Goal: Transaction & Acquisition: Book appointment/travel/reservation

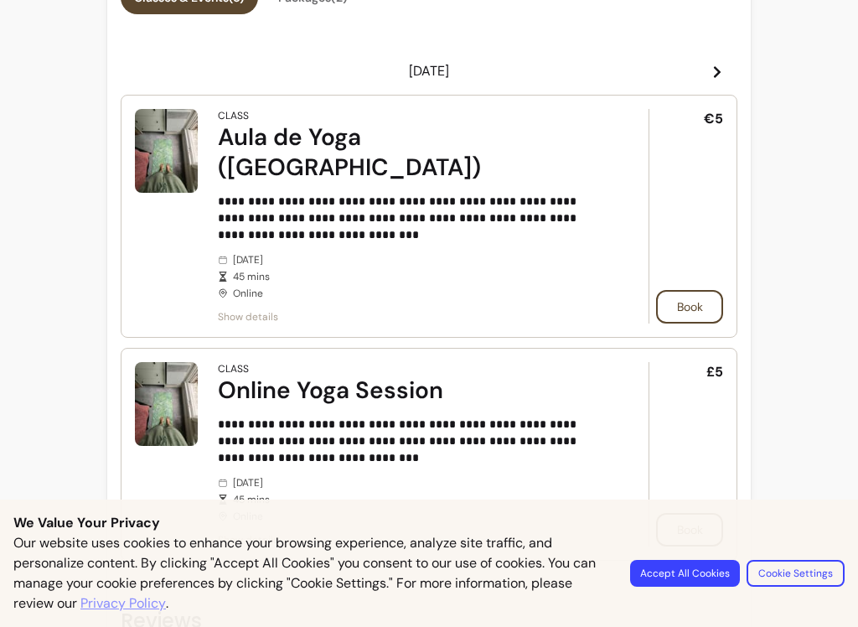
scroll to position [780, 0]
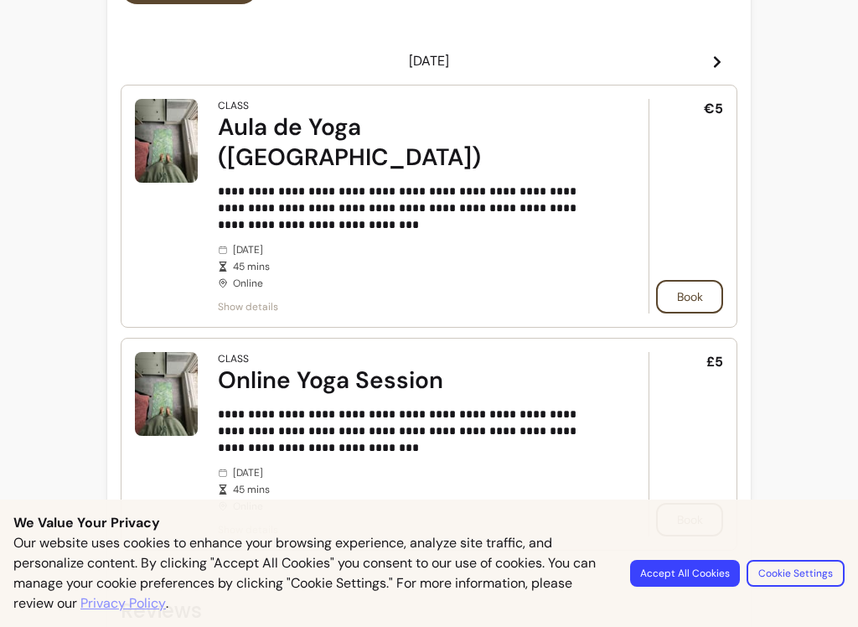
click at [262, 523] on span "Show details" at bounding box center [410, 529] width 384 height 13
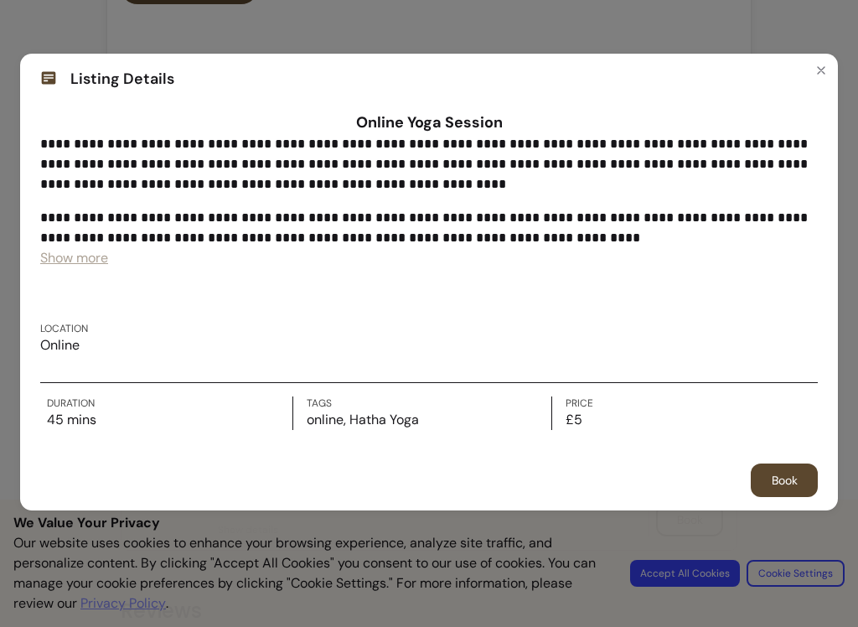
click at [77, 254] on span "Show more" at bounding box center [74, 258] width 68 height 18
click at [83, 256] on span "Show less" at bounding box center [70, 258] width 60 height 18
click at [75, 262] on span "Show more" at bounding box center [74, 258] width 68 height 18
click at [831, 67] on button "Close" at bounding box center [821, 70] width 27 height 27
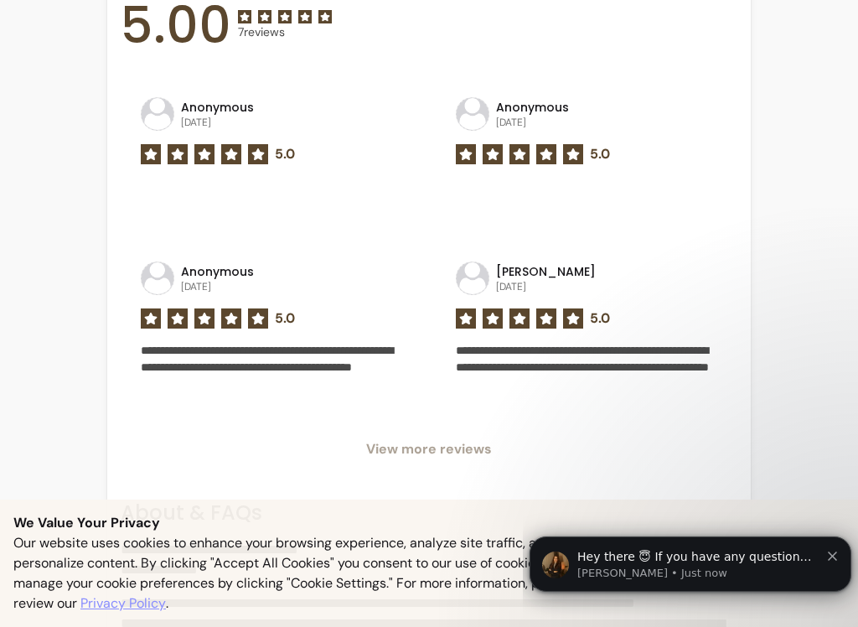
scroll to position [1422, 0]
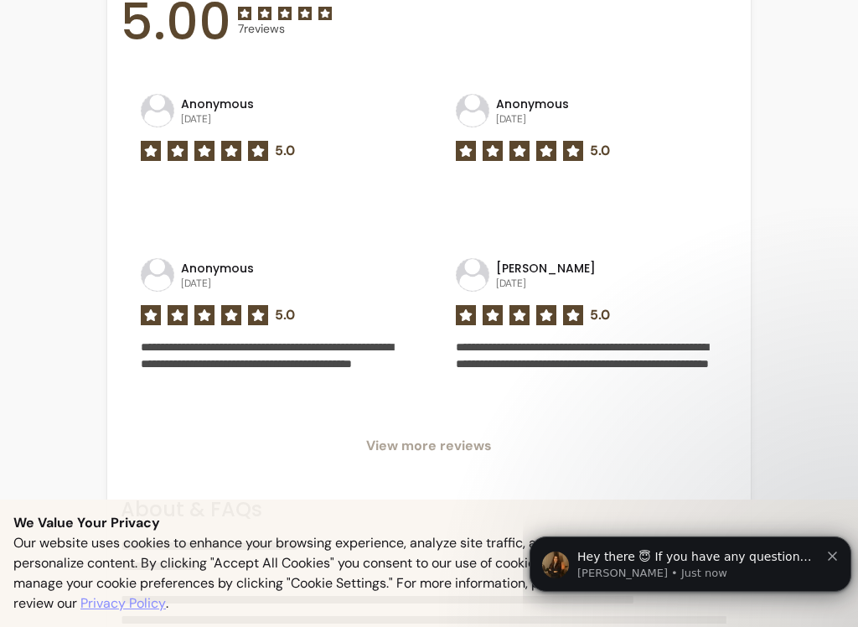
click at [422, 436] on span "View more reviews" at bounding box center [429, 446] width 617 height 20
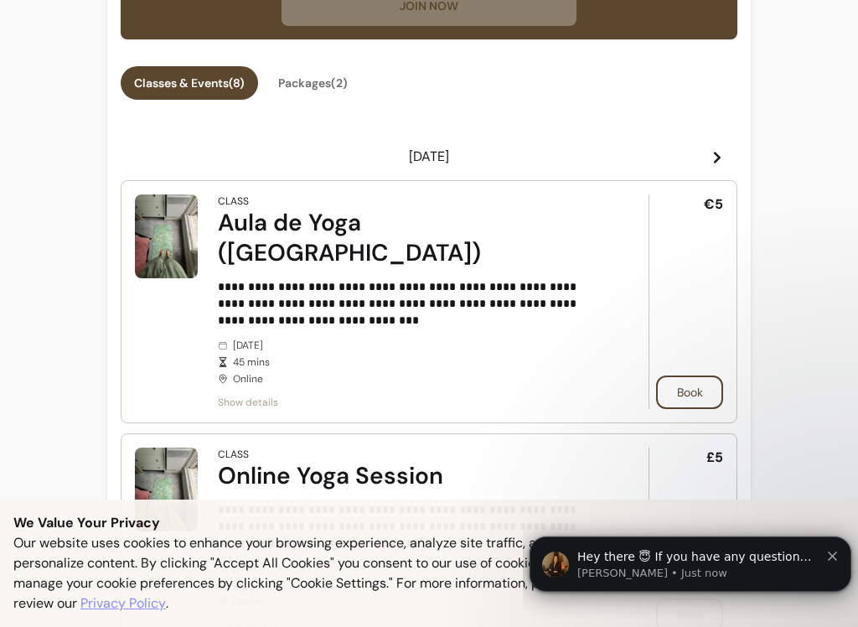
scroll to position [691, 0]
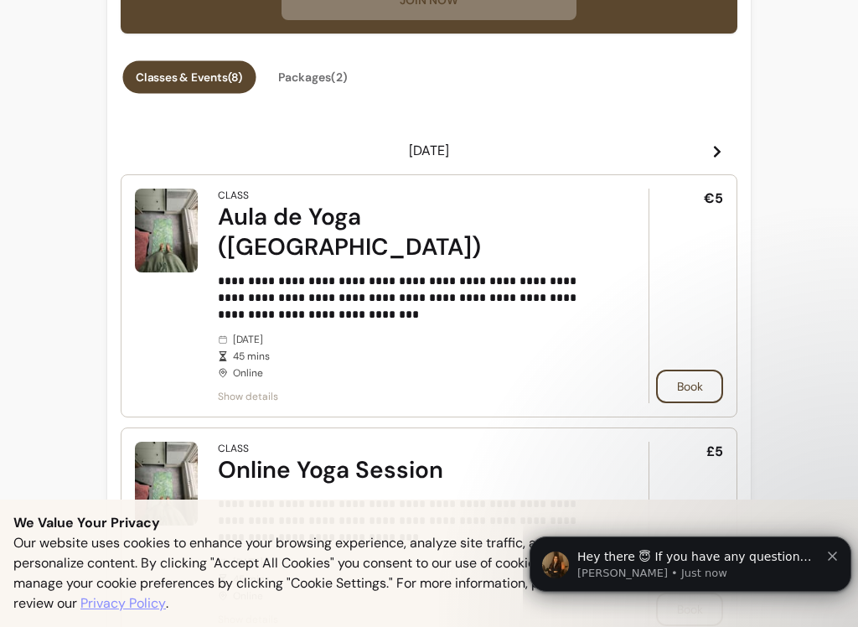
click at [203, 78] on button "Classes & Events ( 8 )" at bounding box center [188, 77] width 133 height 33
click at [722, 142] on span at bounding box center [717, 151] width 13 height 20
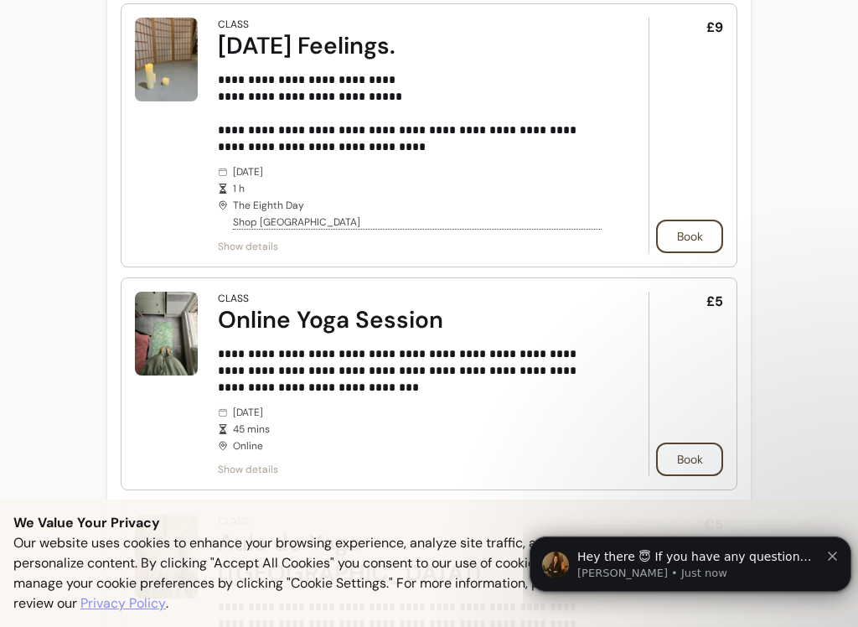
scroll to position [874, 0]
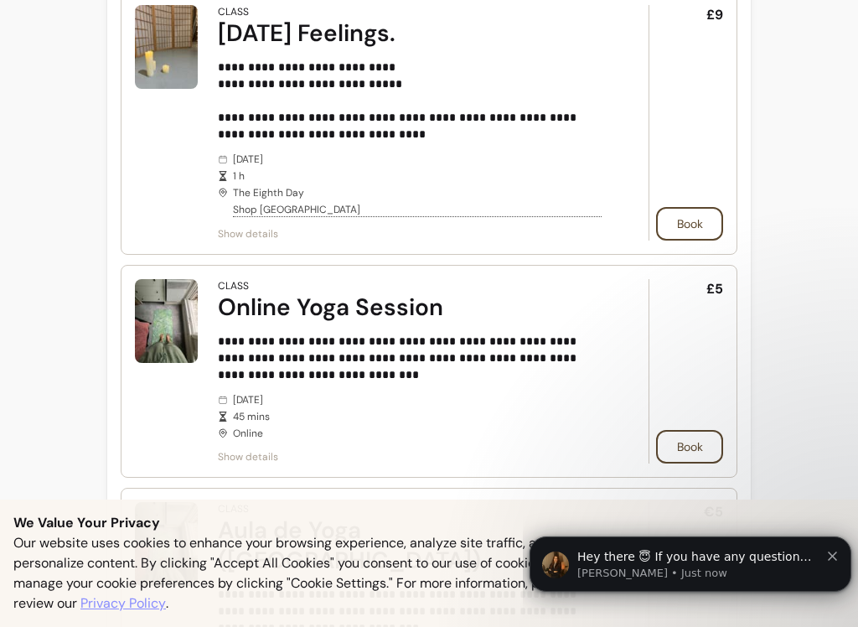
click at [264, 453] on span "Show details" at bounding box center [410, 456] width 384 height 13
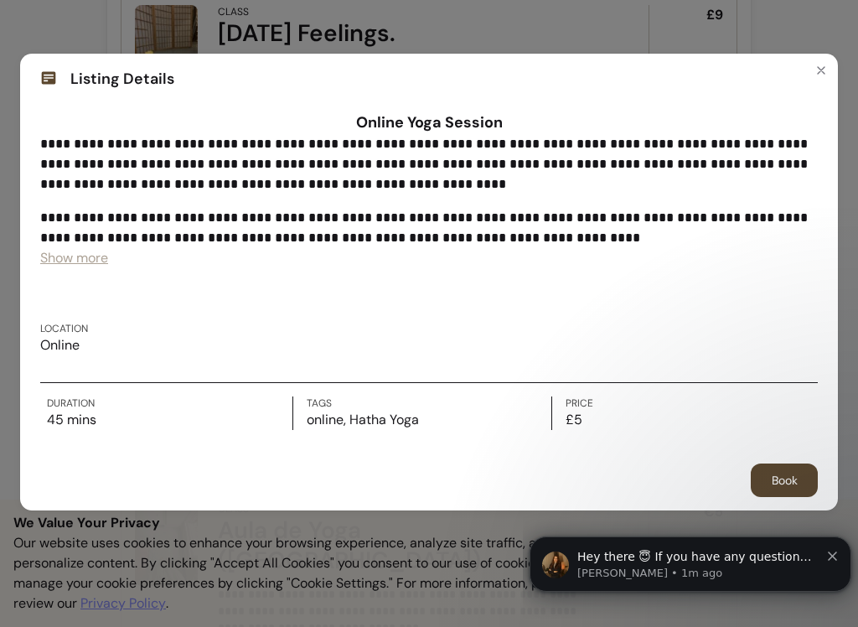
click at [828, 65] on button "Close" at bounding box center [821, 70] width 27 height 27
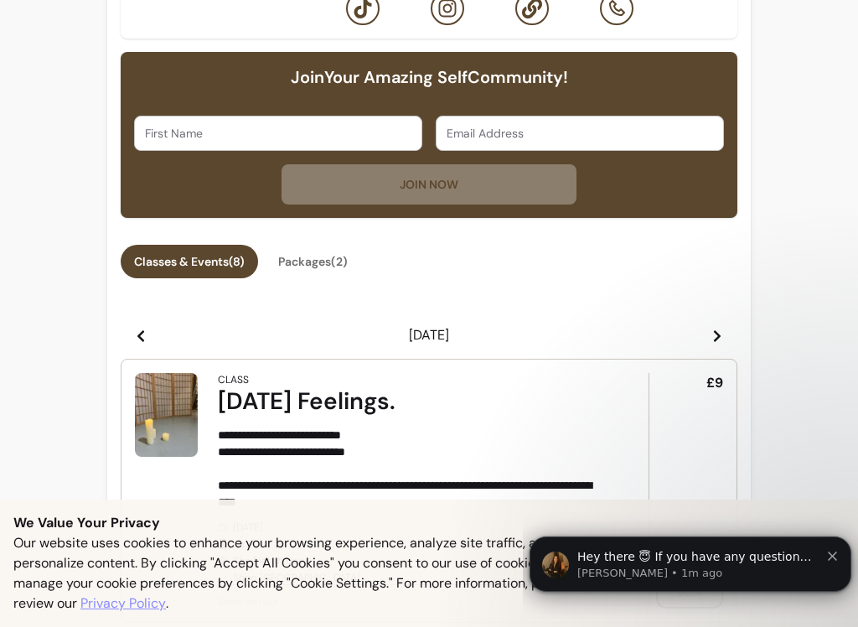
scroll to position [532, 0]
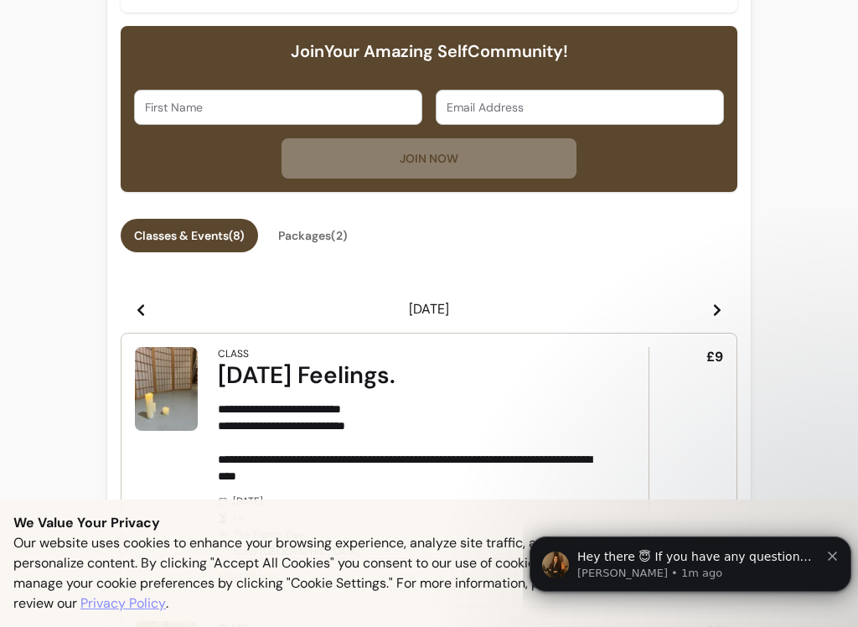
click at [715, 311] on icon at bounding box center [717, 309] width 13 height 13
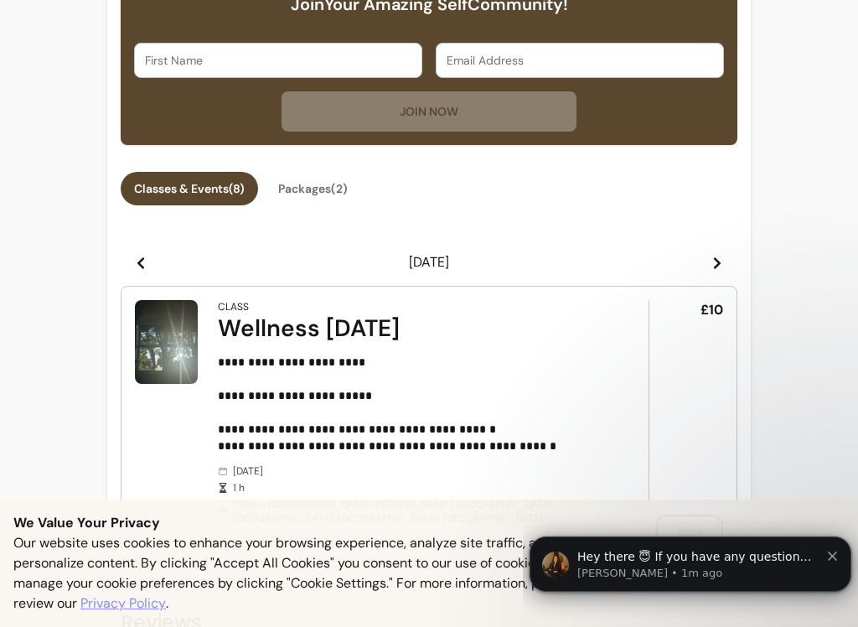
scroll to position [577, 0]
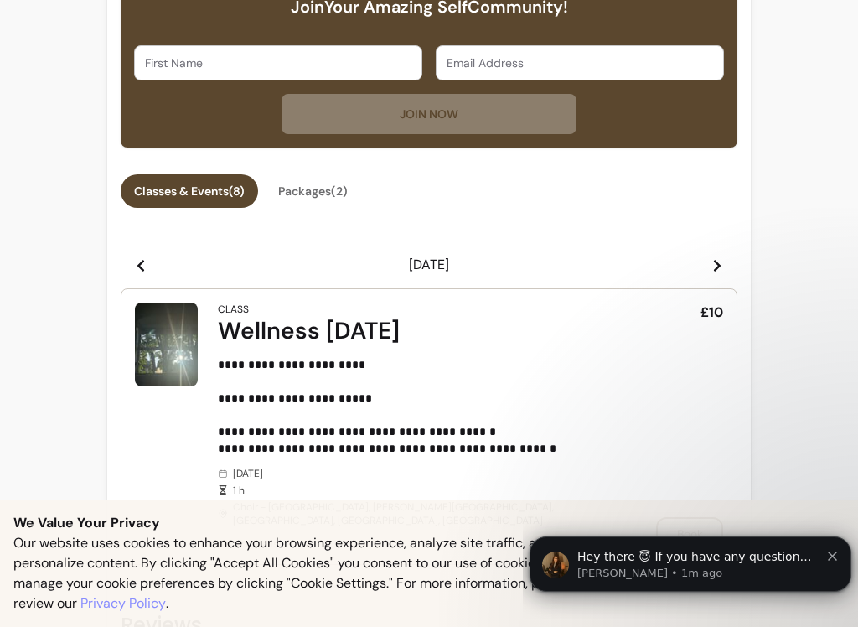
click at [711, 261] on icon at bounding box center [717, 265] width 13 height 13
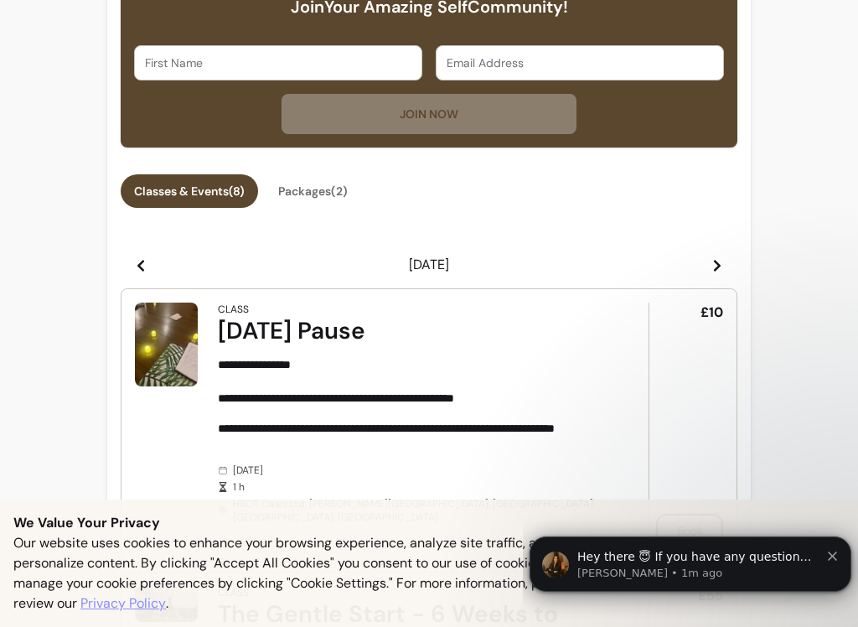
click at [724, 256] on header "Thu 09 Oct" at bounding box center [429, 265] width 617 height 34
click at [723, 262] on icon at bounding box center [717, 265] width 13 height 13
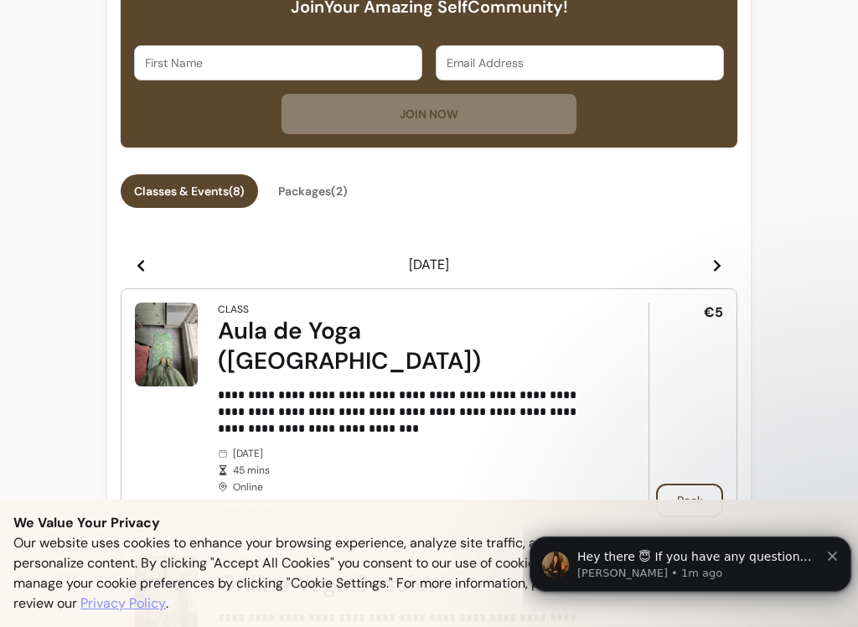
click at [146, 275] on span at bounding box center [140, 265] width 13 height 20
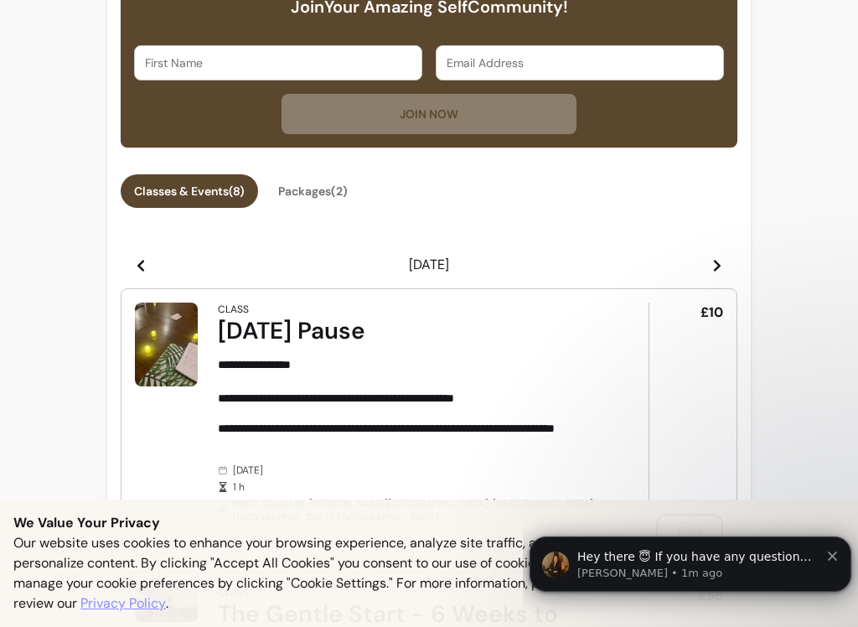
click at [144, 260] on icon at bounding box center [140, 265] width 13 height 13
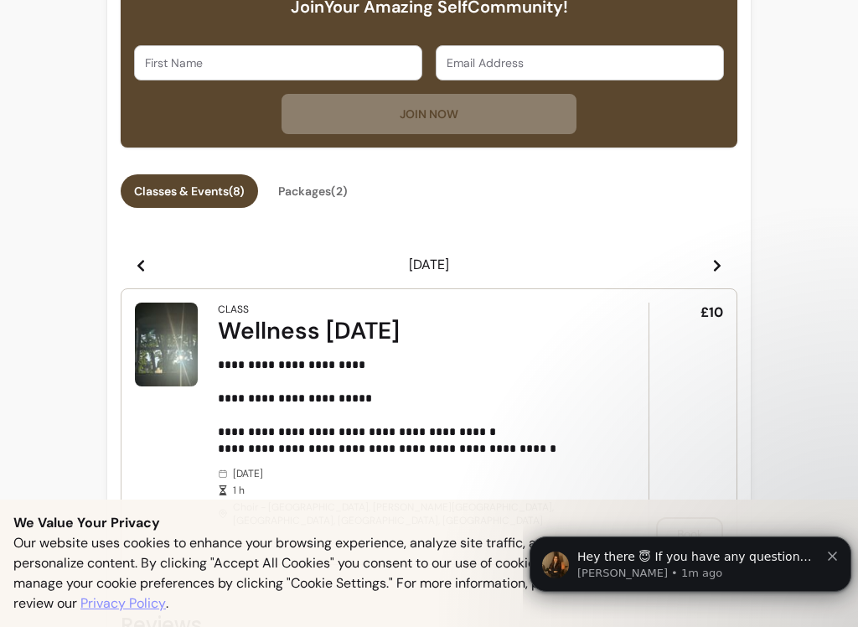
click at [144, 259] on span at bounding box center [140, 265] width 13 height 20
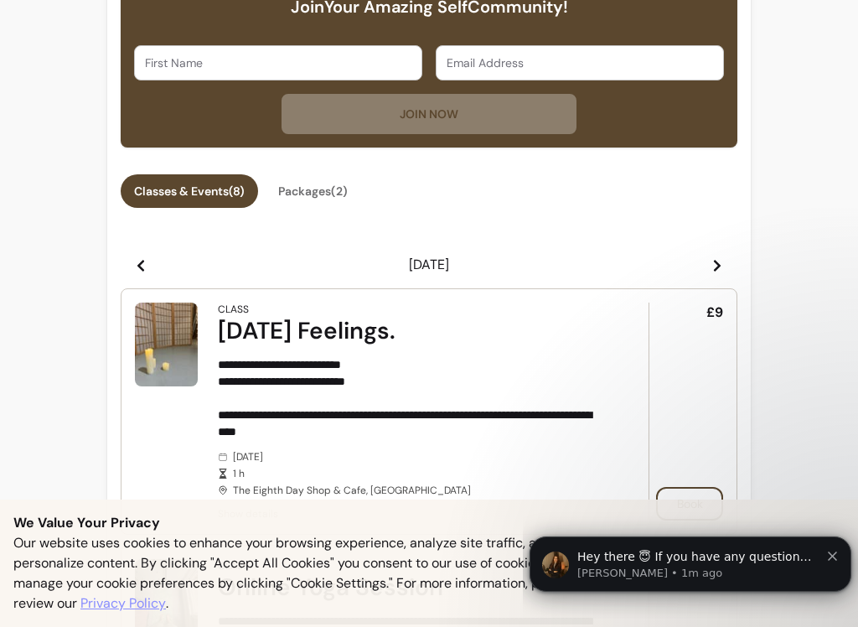
click at [147, 267] on icon at bounding box center [140, 265] width 13 height 13
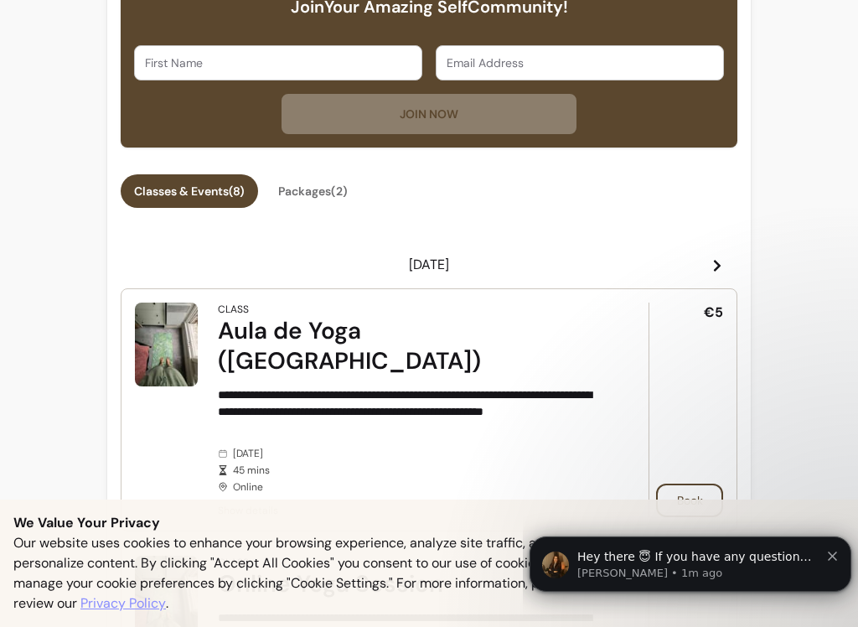
click at [146, 267] on icon at bounding box center [140, 265] width 13 height 13
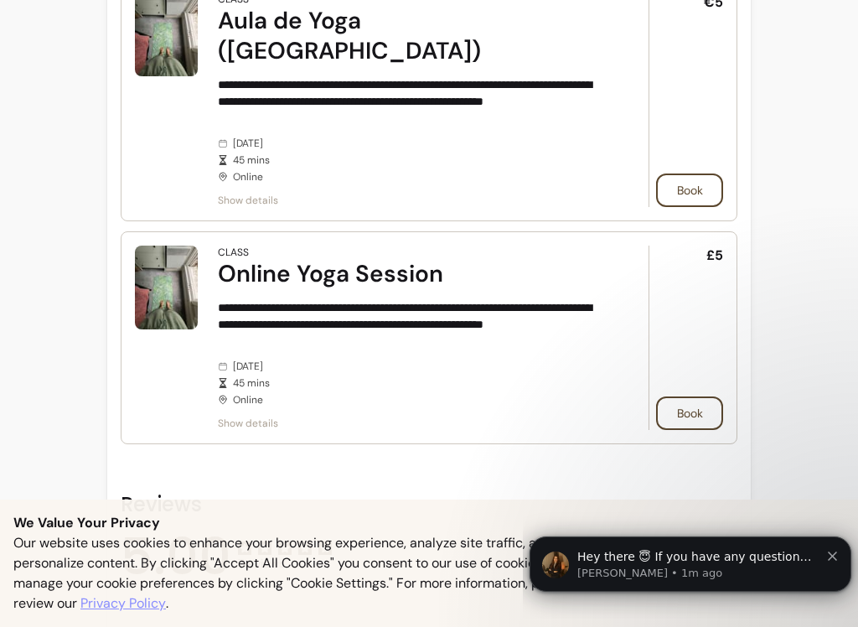
scroll to position [896, 0]
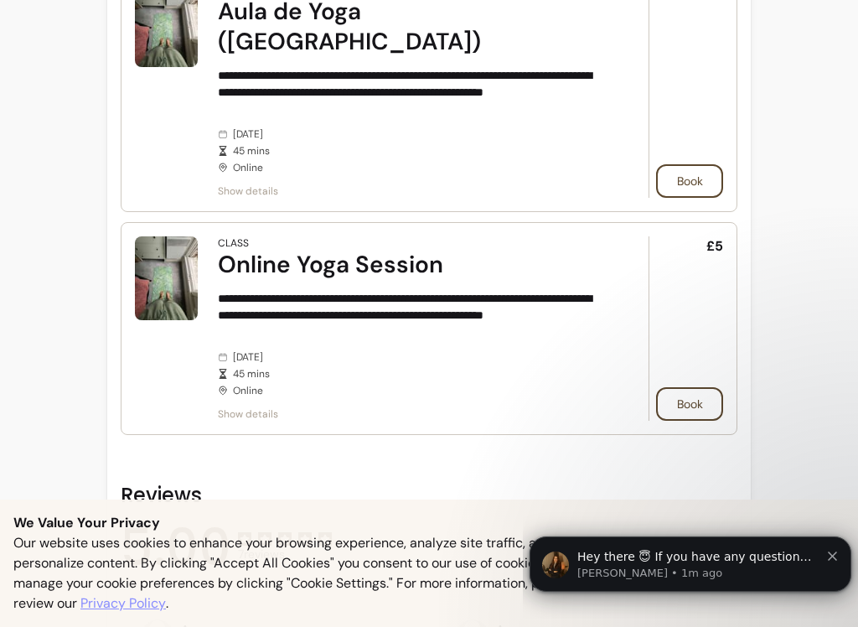
click at [697, 387] on button "Book" at bounding box center [689, 404] width 67 height 34
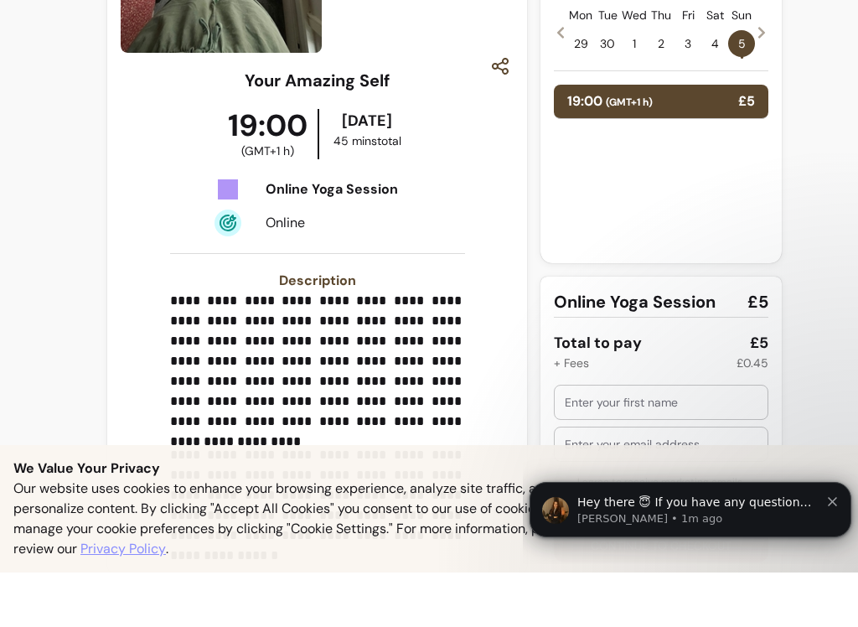
scroll to position [17, 0]
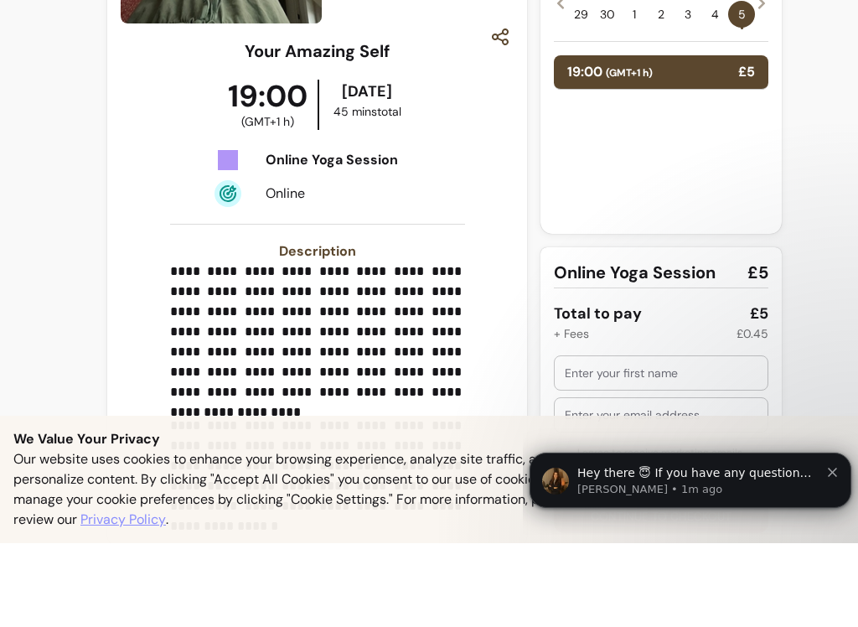
click at [832, 468] on button "Dismiss notification" at bounding box center [833, 470] width 11 height 13
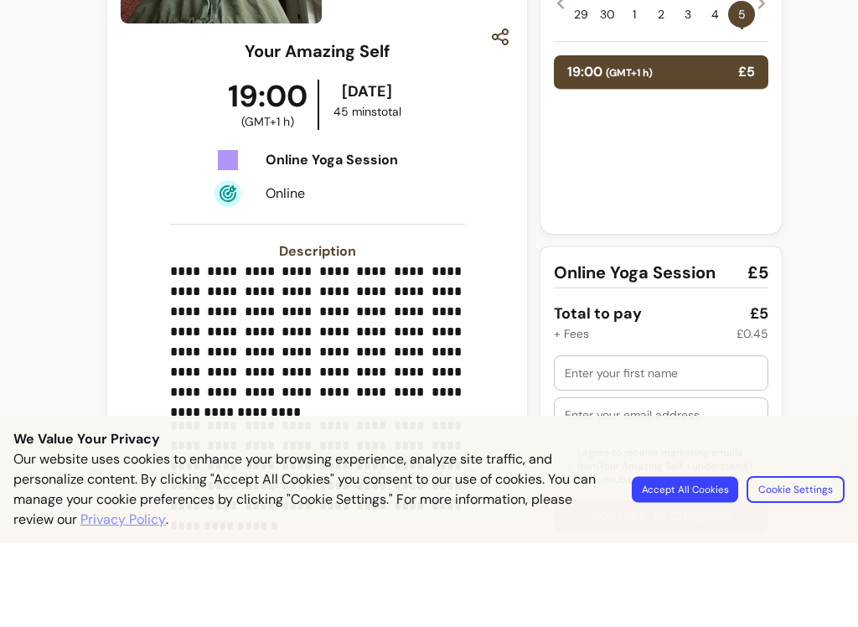
click at [690, 489] on div "I agree to receive marketing emails from Your Amazing Self . I understand I can…" at bounding box center [661, 528] width 215 height 178
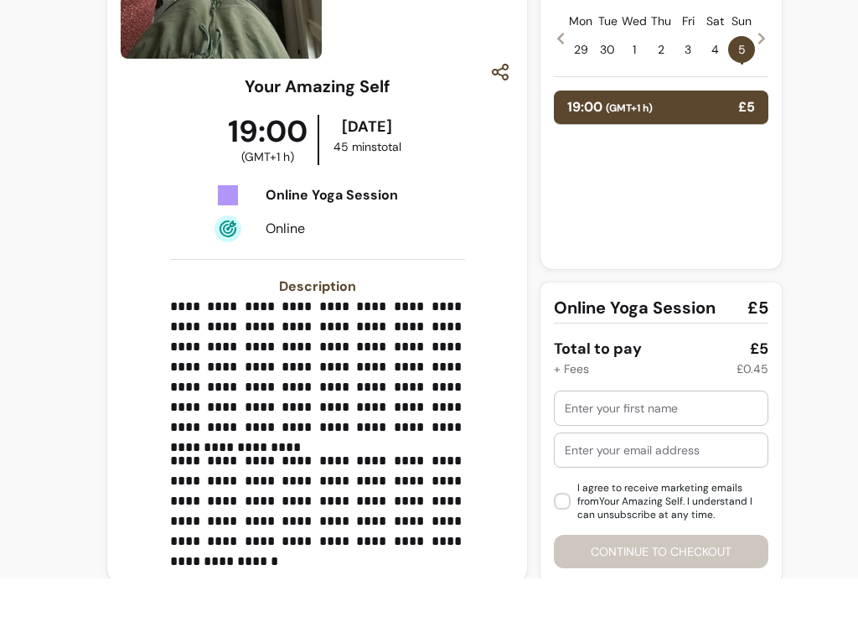
click at [635, 448] on input "text" at bounding box center [661, 456] width 193 height 17
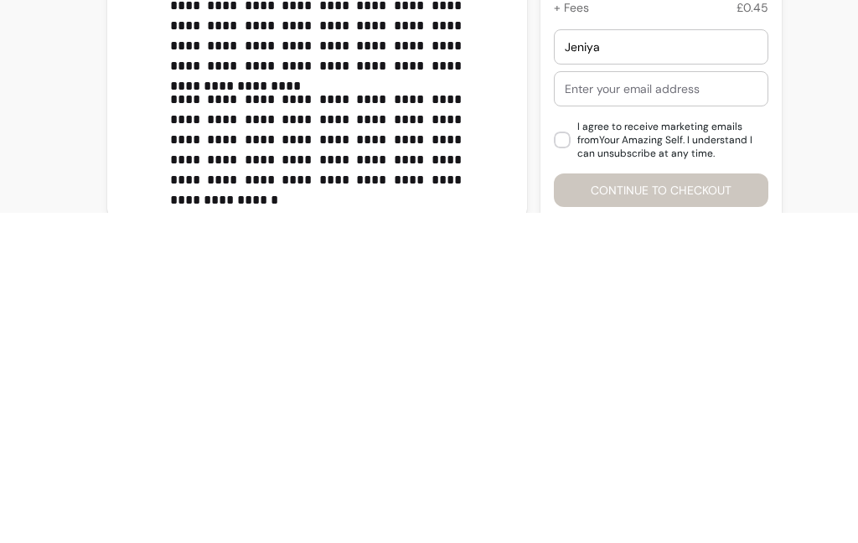
scroll to position [268, 0]
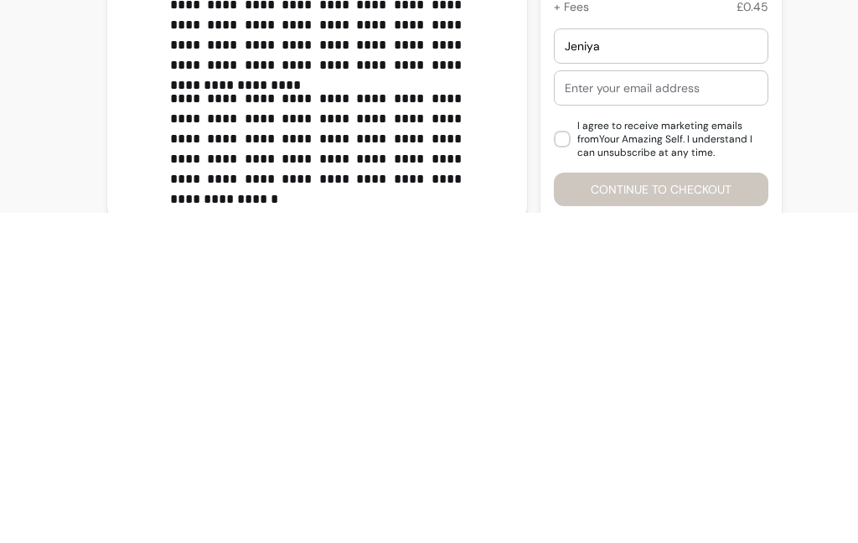
type input "Jeniya"
click at [629, 410] on input "text" at bounding box center [661, 418] width 193 height 17
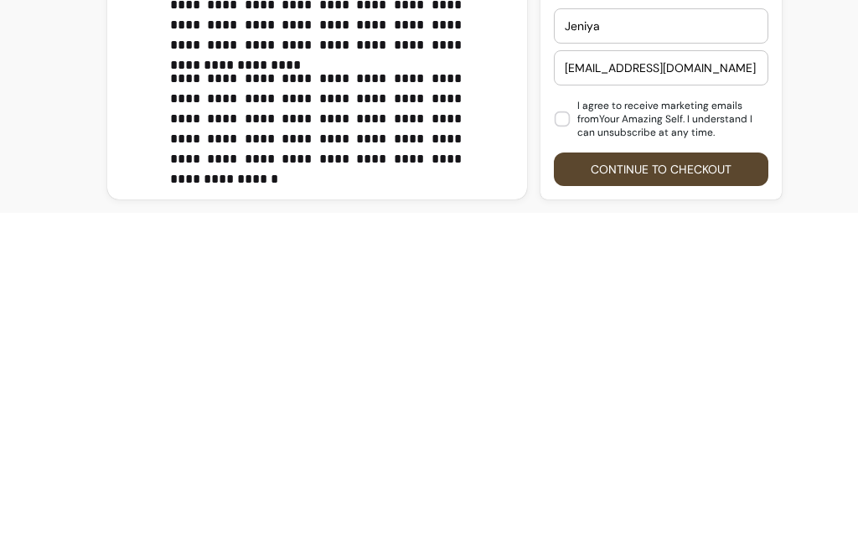
type input "[EMAIL_ADDRESS][DOMAIN_NAME]"
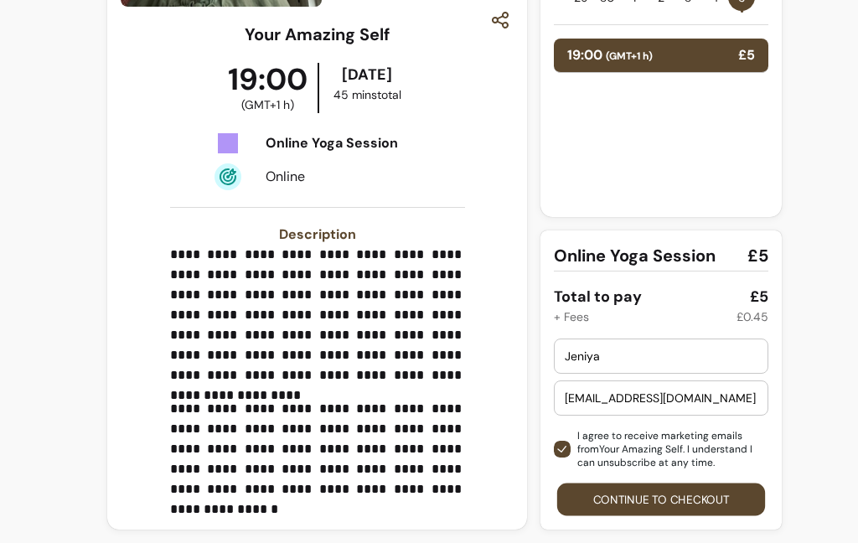
click at [653, 495] on button "Continue to checkout" at bounding box center [661, 500] width 208 height 33
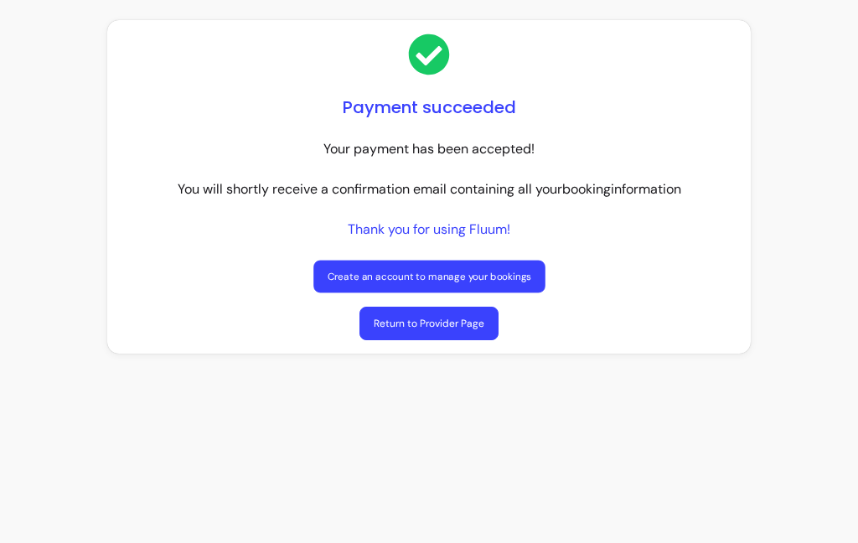
click at [452, 282] on link "Create an account to manage your bookings" at bounding box center [428, 277] width 231 height 33
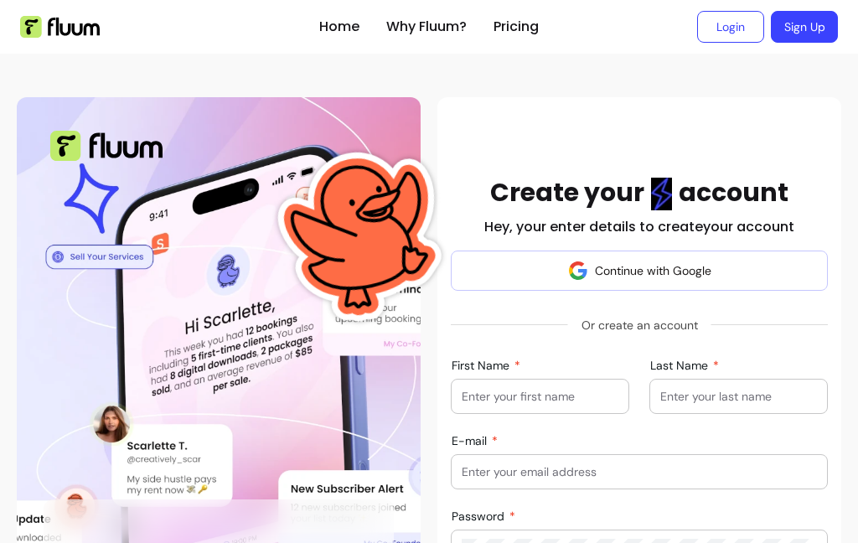
click at [547, 388] on input "First Name" at bounding box center [540, 396] width 157 height 17
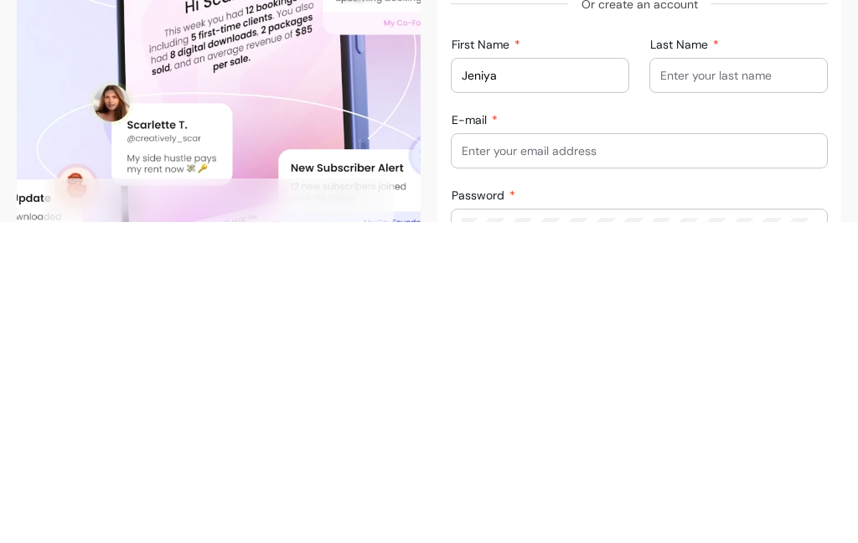
type input "Jeniya"
click at [718, 388] on input "Last Name" at bounding box center [738, 396] width 157 height 17
type input "[PERSON_NAME]"
click at [535, 464] on input "E-mail" at bounding box center [639, 472] width 355 height 17
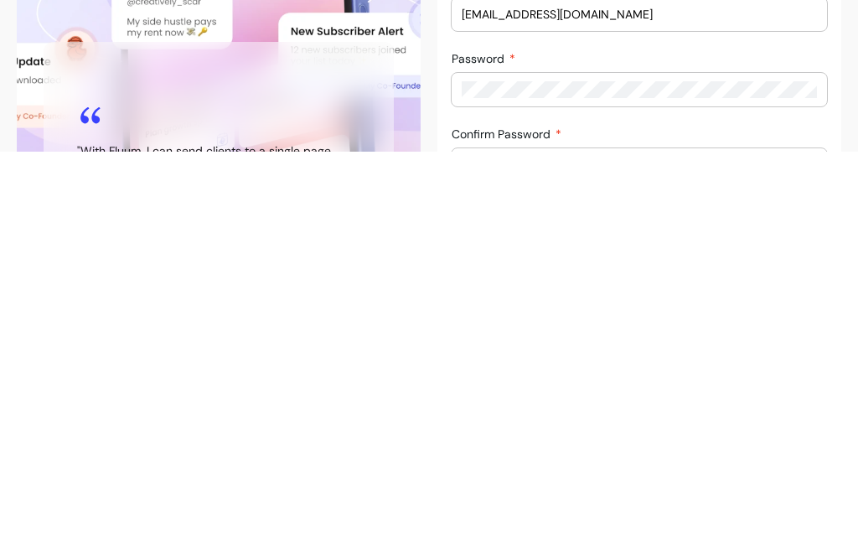
scroll to position [68, 0]
type input "[EMAIL_ADDRESS][DOMAIN_NAME]"
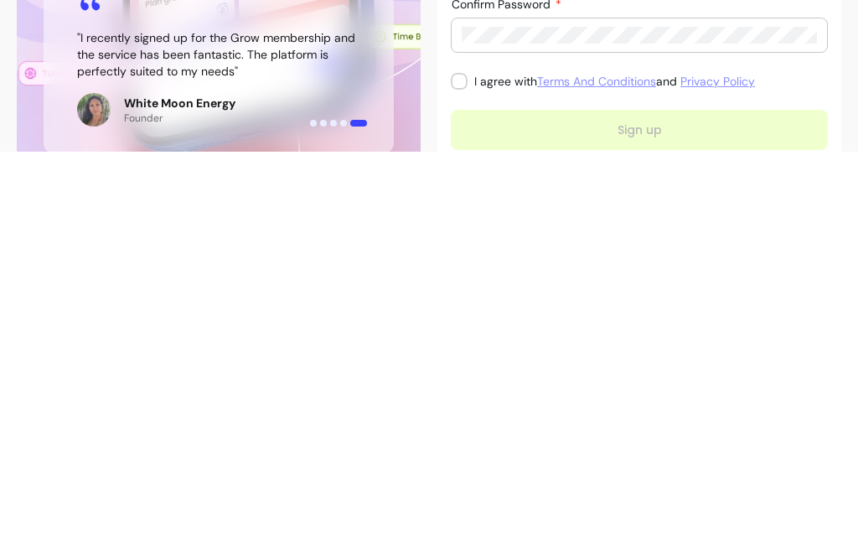
scroll to position [213, 0]
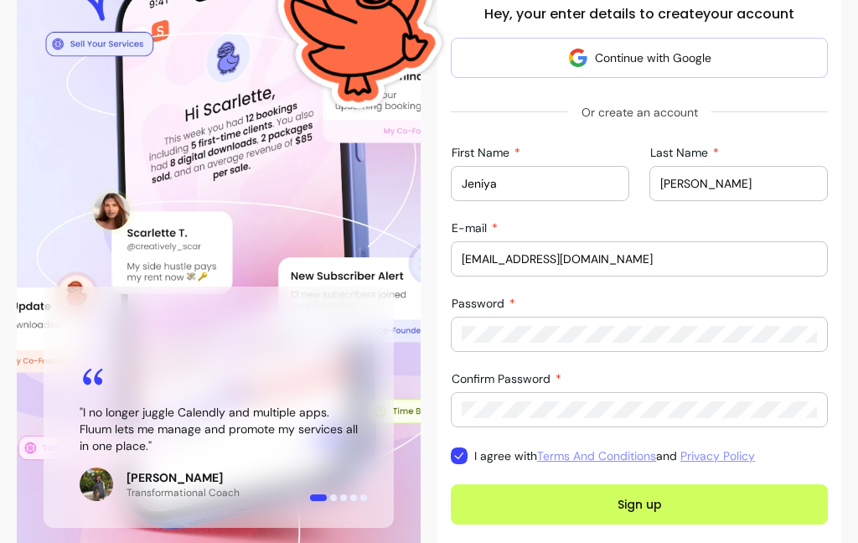
click at [641, 515] on button "Sign up" at bounding box center [639, 504] width 377 height 40
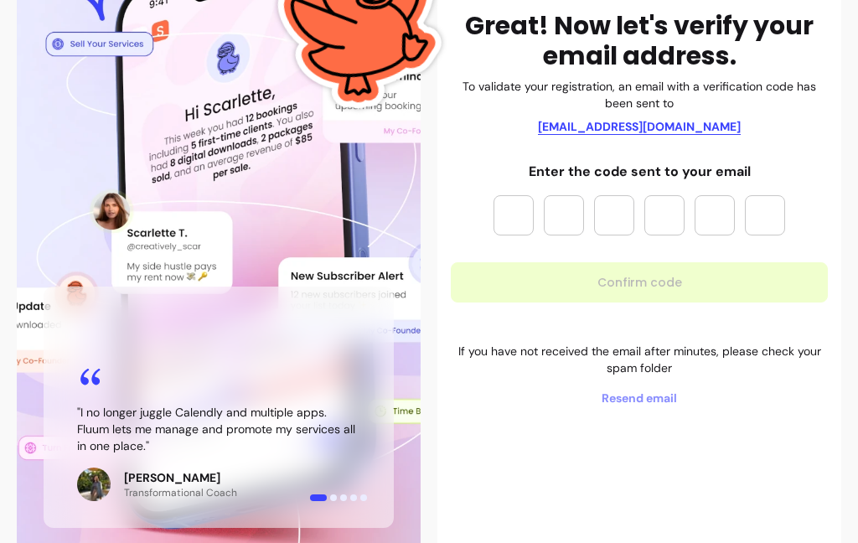
click at [515, 213] on input "Please enter OTP character 1" at bounding box center [514, 215] width 40 height 40
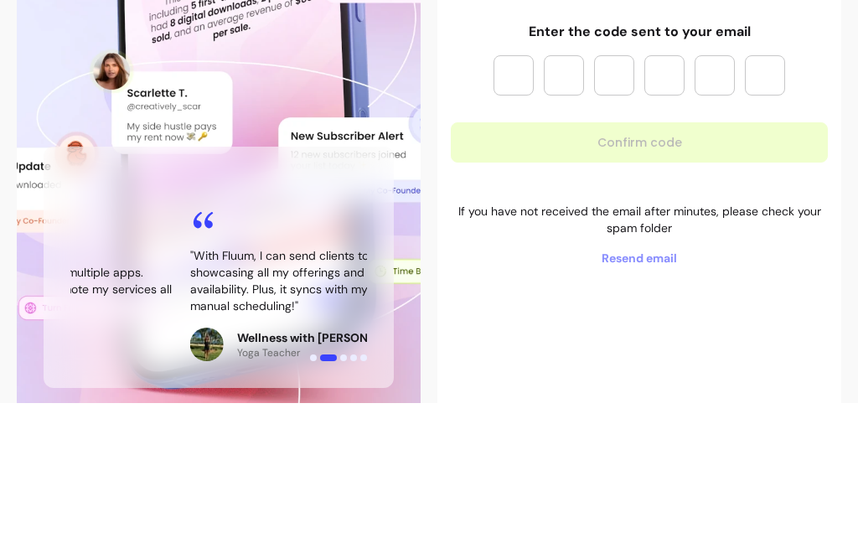
type input "*"
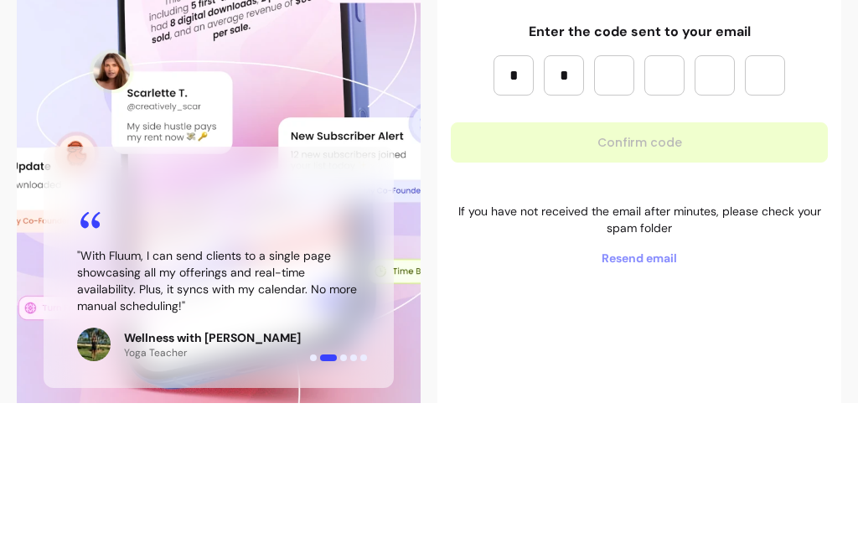
type input "*"
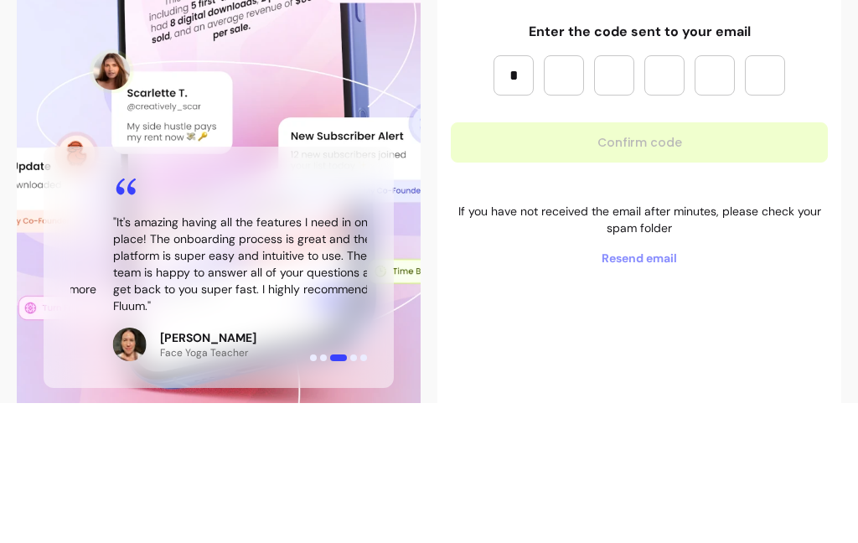
click at [569, 195] on input "Please enter OTP character 2" at bounding box center [564, 215] width 40 height 40
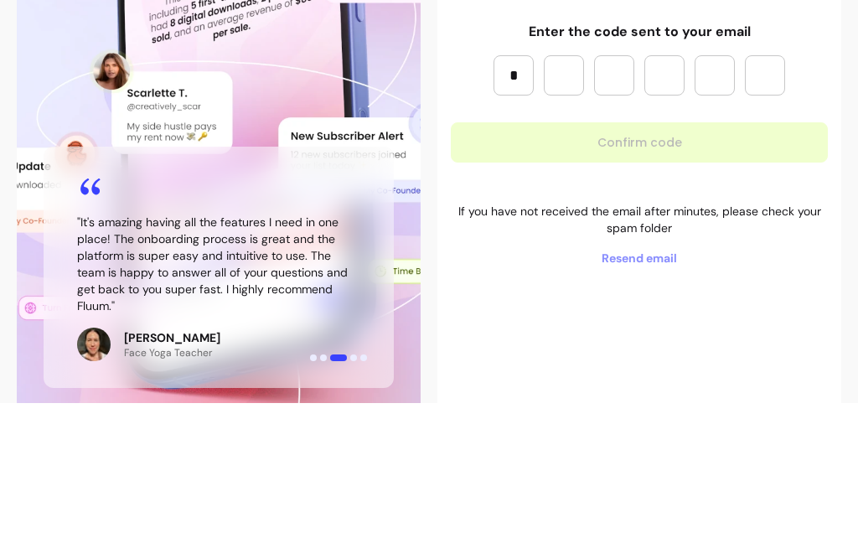
type input "*"
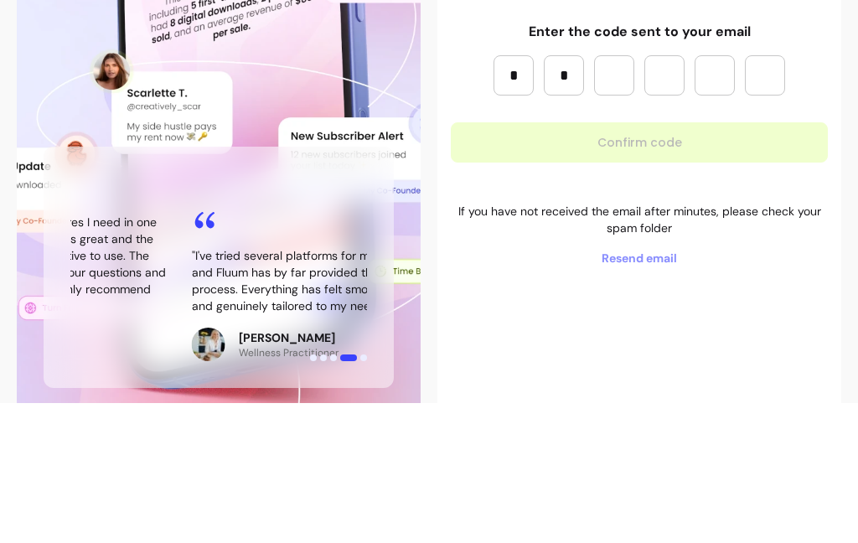
type input "*"
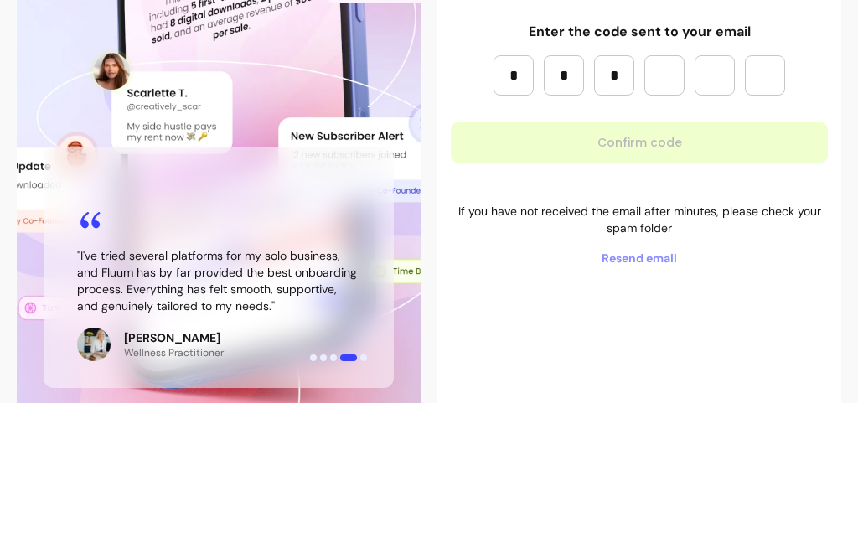
type input "*"
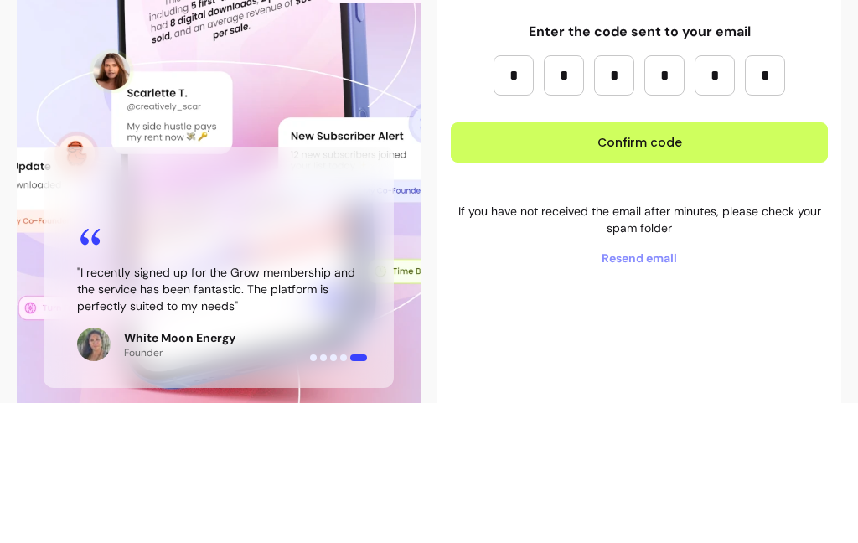
type input "*"
click at [688, 262] on button "Confirm code" at bounding box center [639, 282] width 377 height 40
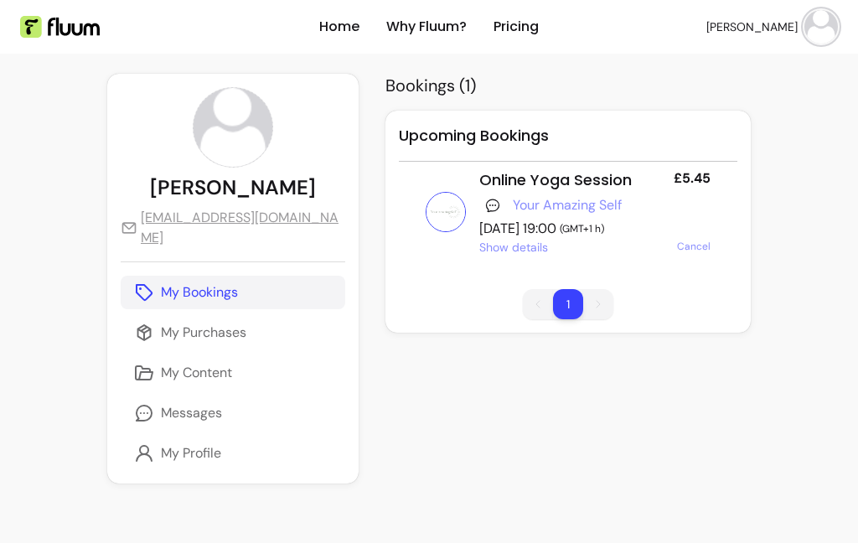
click at [509, 243] on span "Show details" at bounding box center [513, 247] width 69 height 17
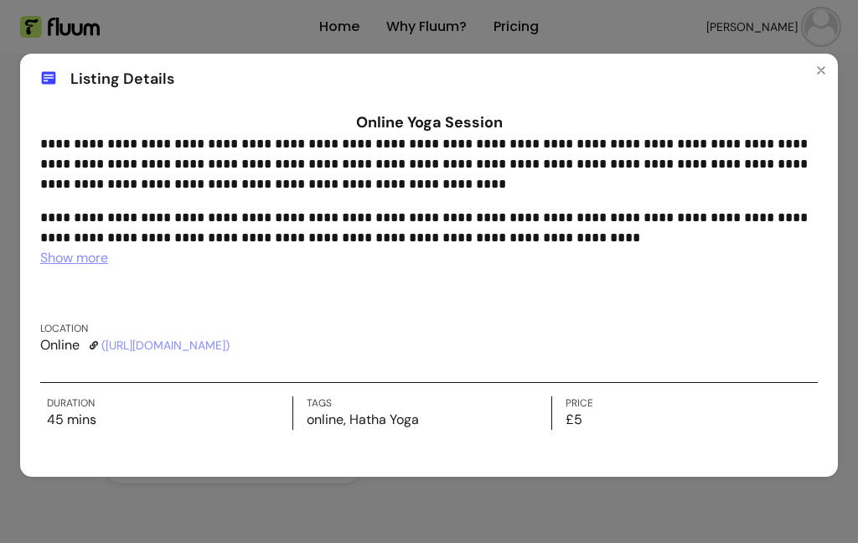
click at [822, 71] on icon "Close" at bounding box center [821, 70] width 7 height 7
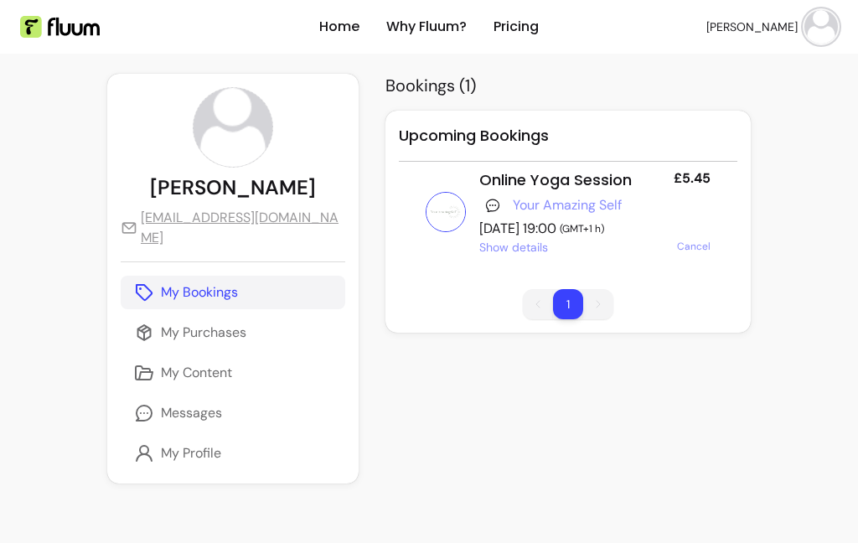
click at [353, 19] on link "Home" at bounding box center [339, 27] width 40 height 20
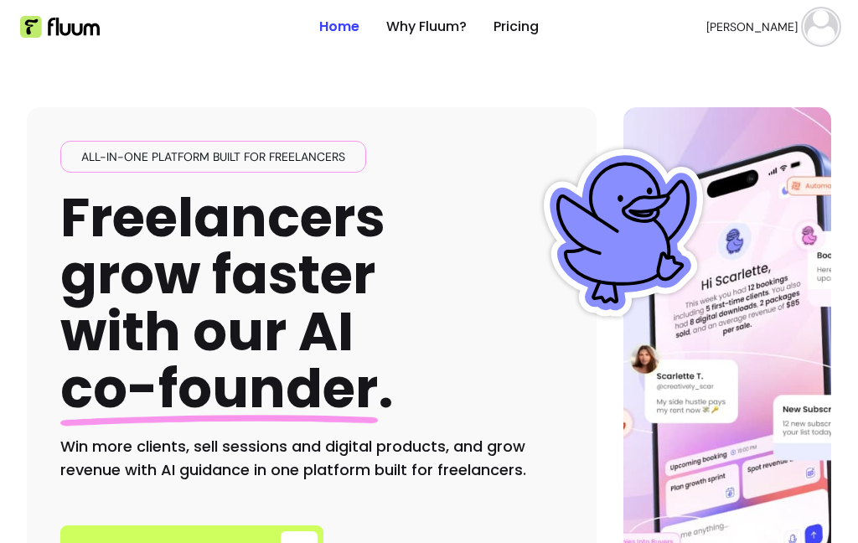
click at [827, 20] on img at bounding box center [822, 27] width 34 height 34
click at [739, 67] on span "Account" at bounding box center [765, 70] width 117 height 16
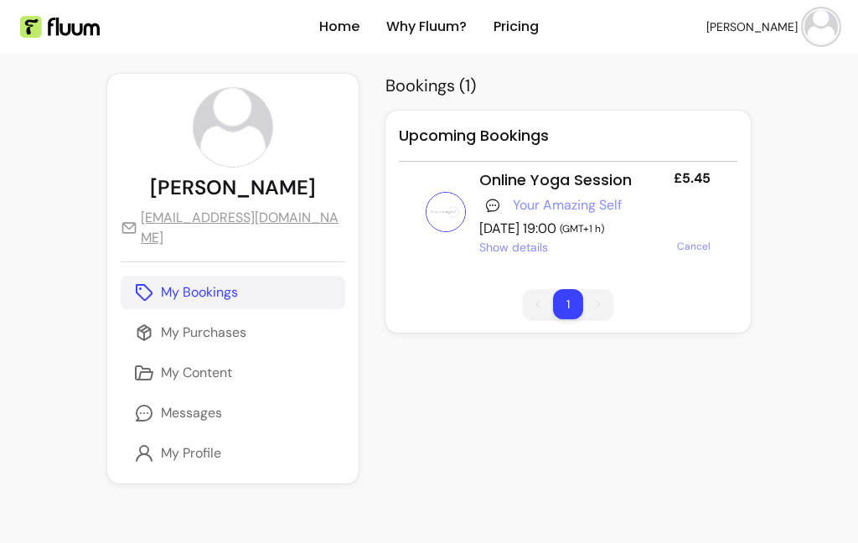
click at [584, 198] on link "Your Amazing Self" at bounding box center [567, 205] width 109 height 20
